Goal: Navigation & Orientation: Find specific page/section

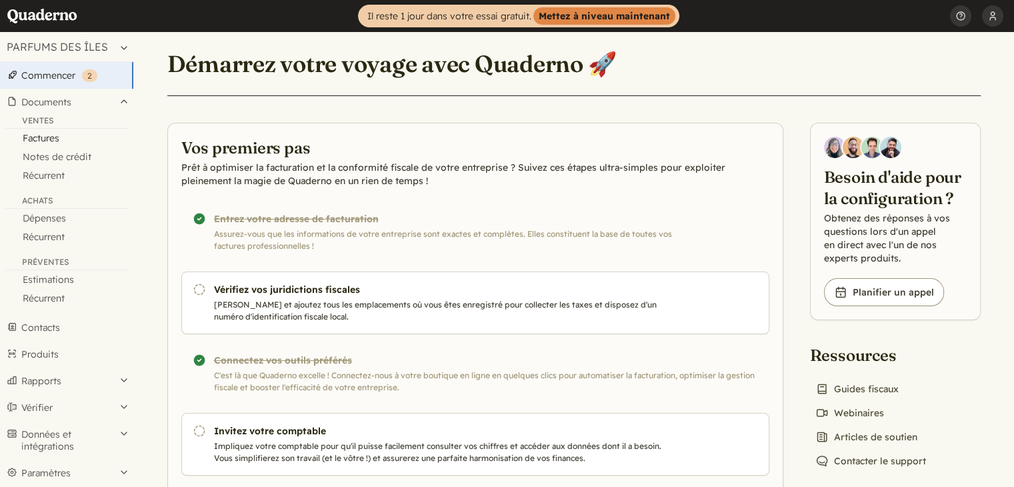
click at [48, 139] on font "Factures" at bounding box center [41, 138] width 37 height 12
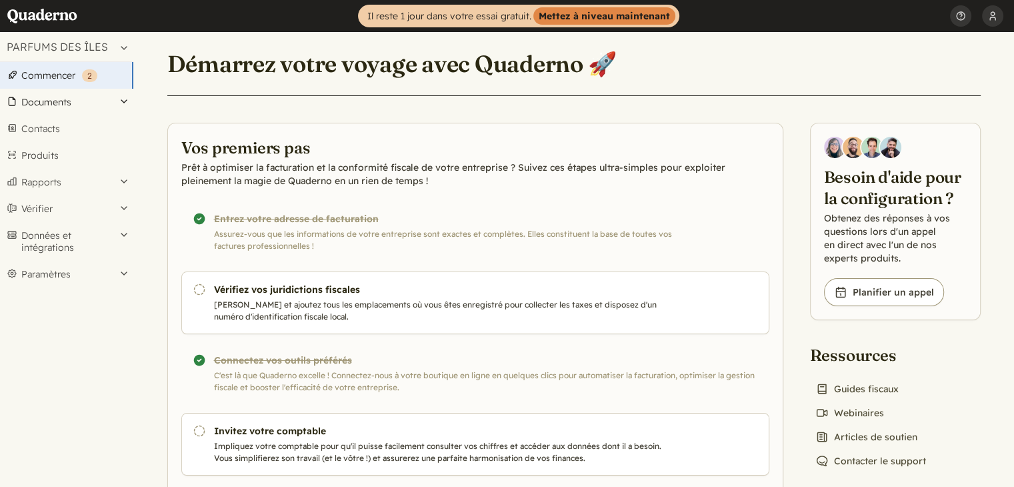
click at [70, 98] on font "Documents" at bounding box center [46, 102] width 50 height 12
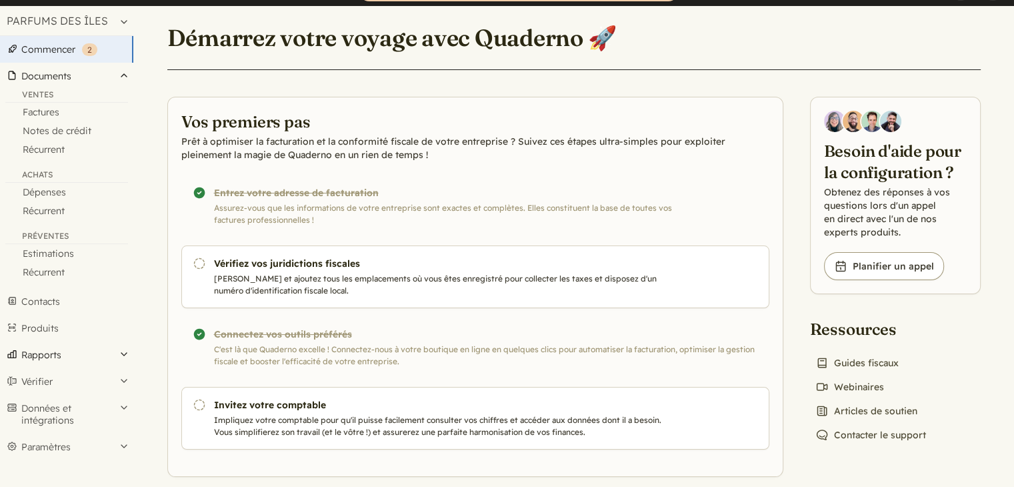
scroll to position [41, 0]
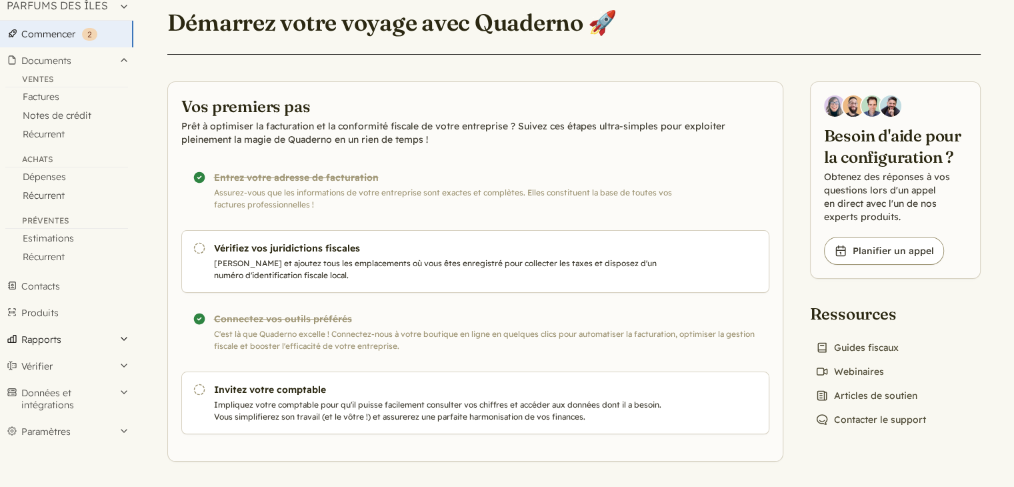
click at [121, 338] on button "Rapports" at bounding box center [66, 339] width 133 height 27
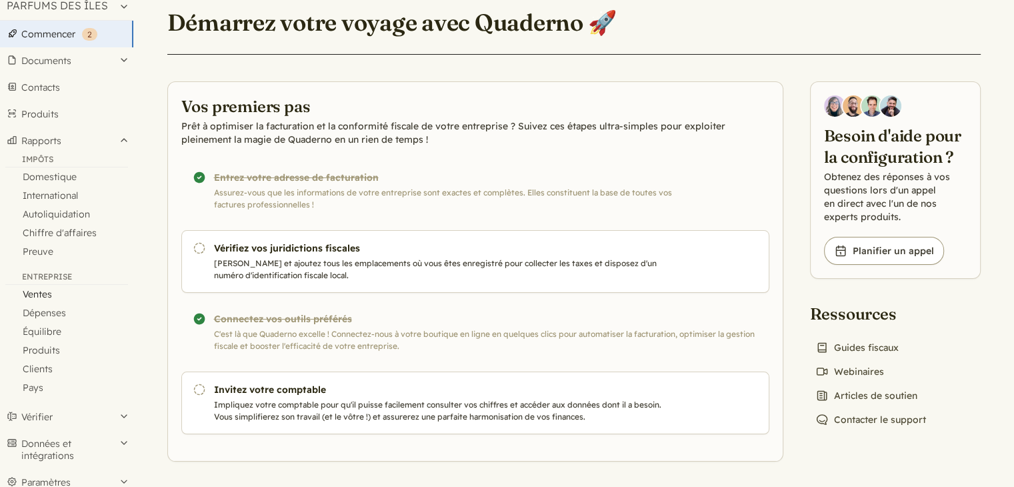
click at [47, 293] on font "Ventes" at bounding box center [37, 294] width 29 height 12
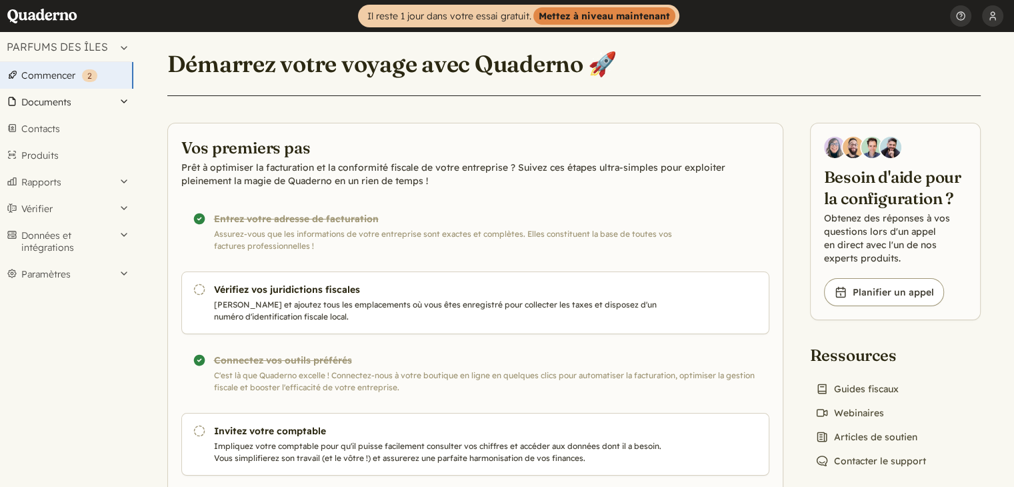
click at [125, 101] on button "Documents" at bounding box center [66, 102] width 133 height 27
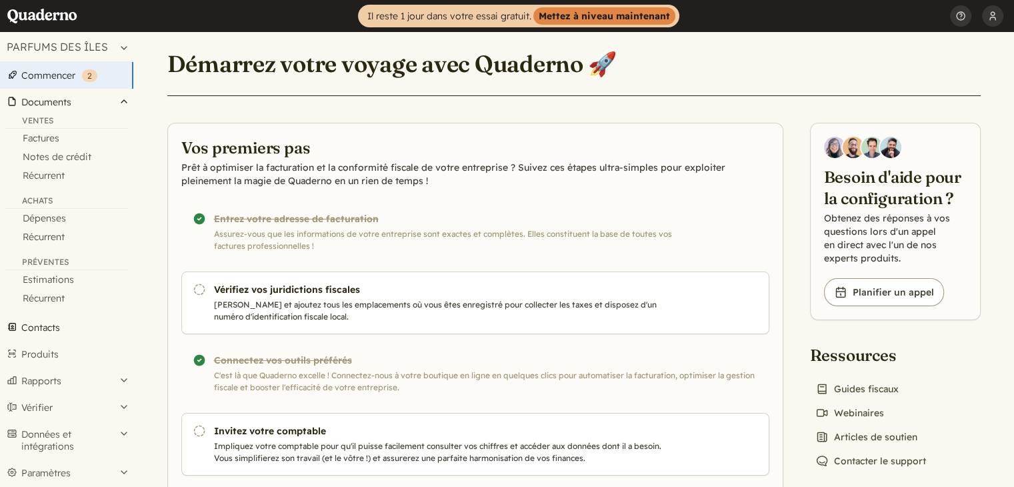
scroll to position [41, 0]
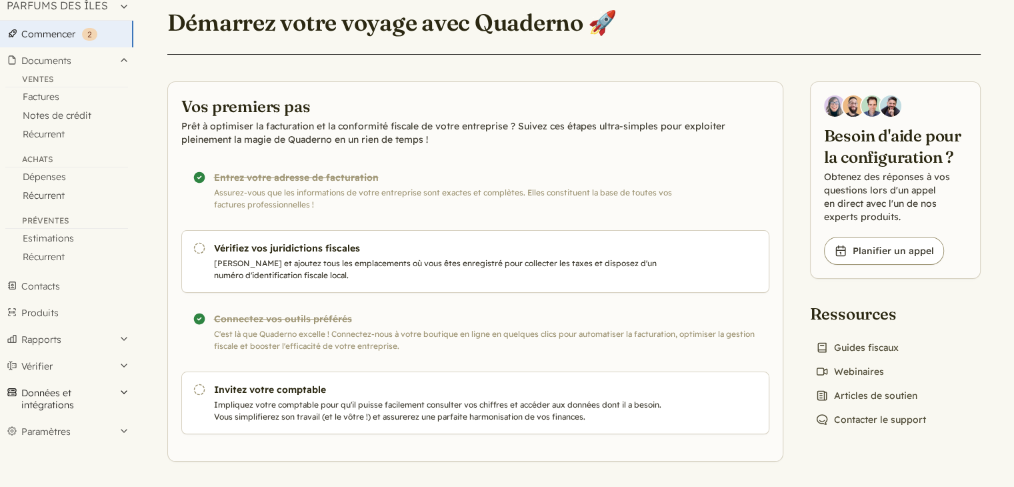
click at [121, 387] on button "Données et intégrations" at bounding box center [66, 398] width 133 height 39
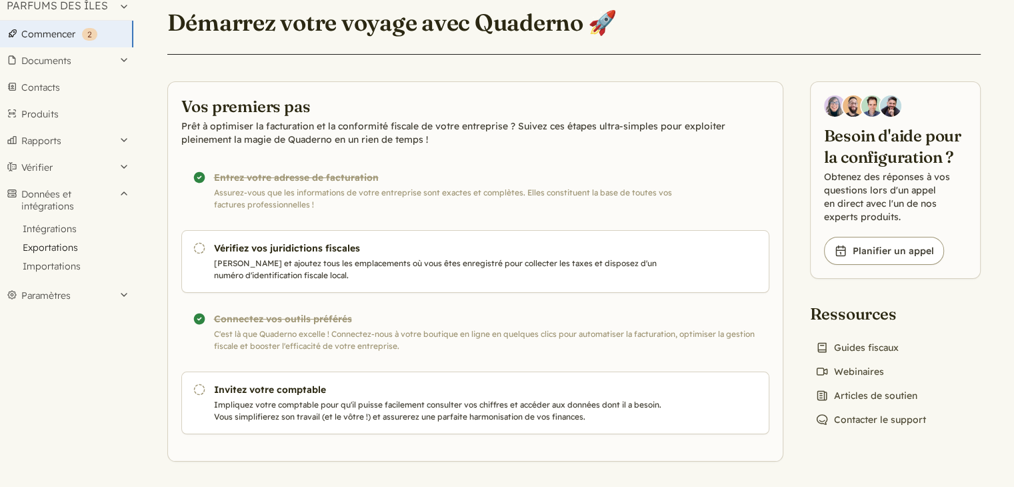
click at [64, 250] on font "Exportations" at bounding box center [50, 247] width 55 height 12
